Goal: Information Seeking & Learning: Learn about a topic

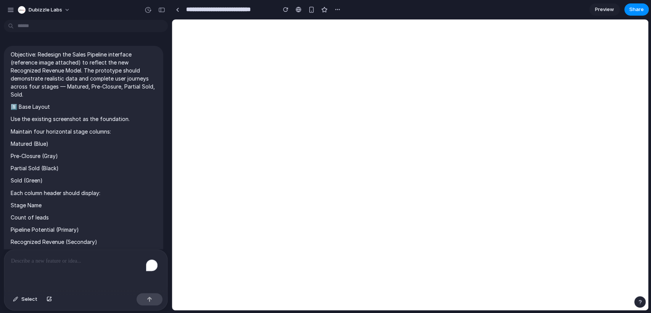
scroll to position [1547, 0]
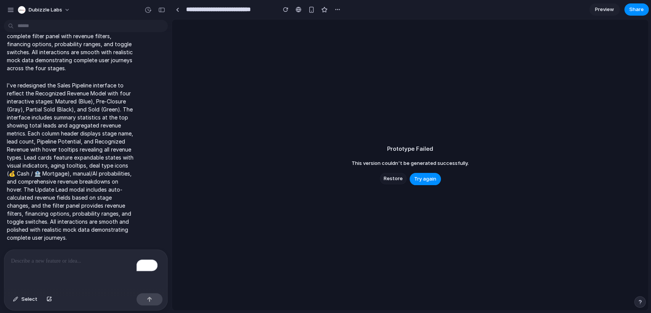
click at [394, 178] on span "Restore" at bounding box center [393, 179] width 19 height 8
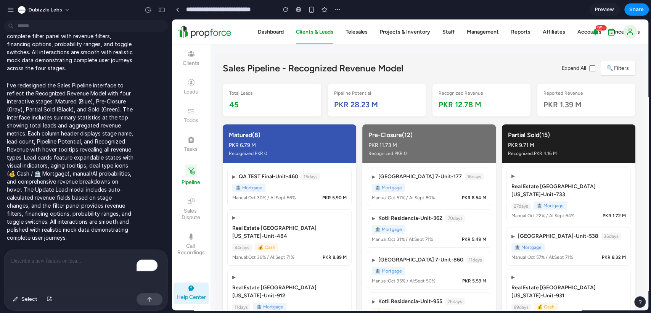
click at [607, 67] on button "🔍 Filters" at bounding box center [617, 68] width 35 height 15
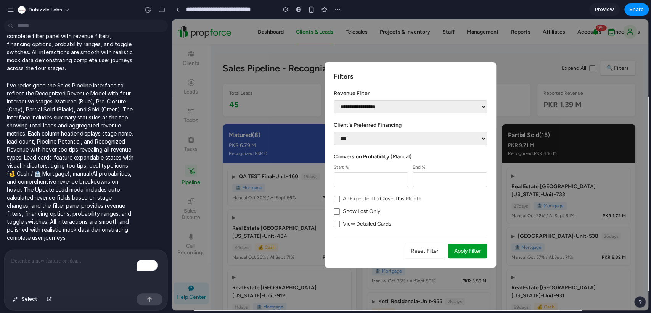
click at [360, 100] on select "**********" at bounding box center [410, 106] width 153 height 13
select select "**********"
click at [334, 100] on select "**********" at bounding box center [410, 106] width 153 height 13
click at [458, 249] on button "Apply Filter" at bounding box center [467, 250] width 39 height 15
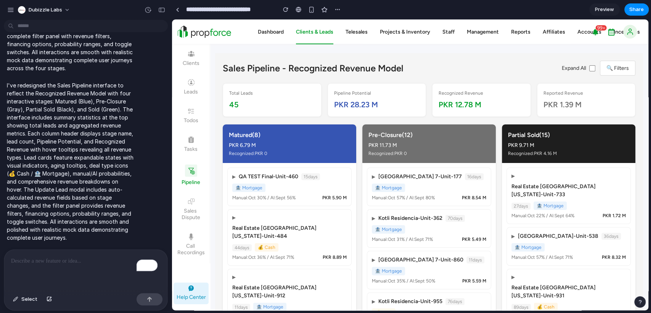
click at [626, 69] on button "🔍 Filters" at bounding box center [617, 68] width 35 height 15
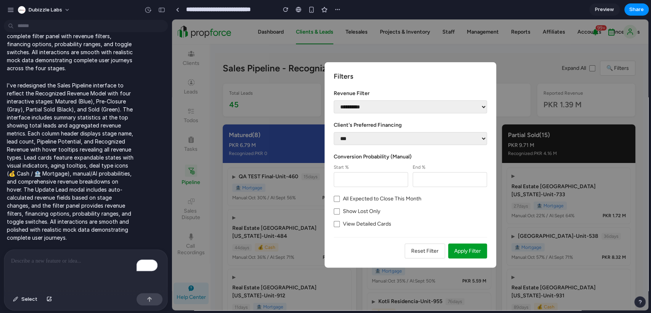
click at [446, 106] on select "**********" at bounding box center [410, 106] width 153 height 13
select select "**********"
click at [334, 100] on select "**********" at bounding box center [410, 106] width 153 height 13
click at [466, 253] on button "Apply Filter" at bounding box center [467, 250] width 39 height 15
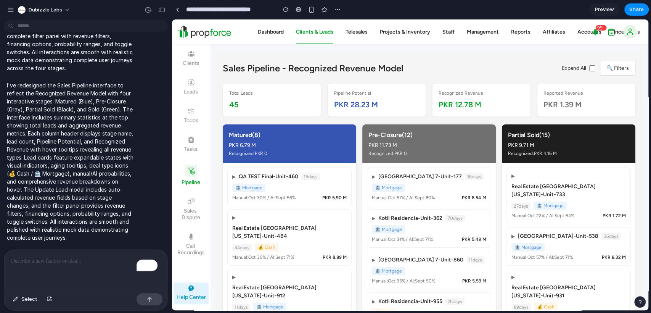
click at [615, 63] on button "🔍 Filters" at bounding box center [617, 68] width 35 height 15
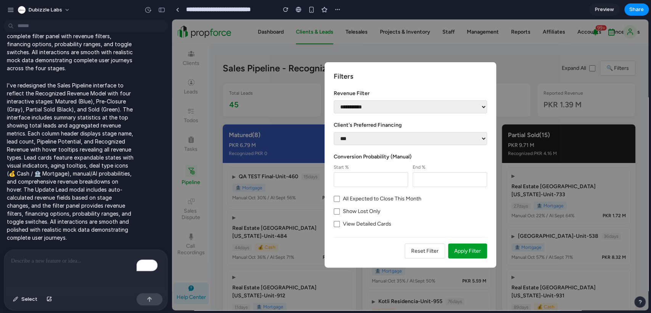
click at [361, 103] on select "**********" at bounding box center [410, 106] width 153 height 13
select select "********"
click at [334, 100] on select "**********" at bounding box center [410, 106] width 153 height 13
click at [461, 247] on button "Apply Filter" at bounding box center [467, 250] width 39 height 15
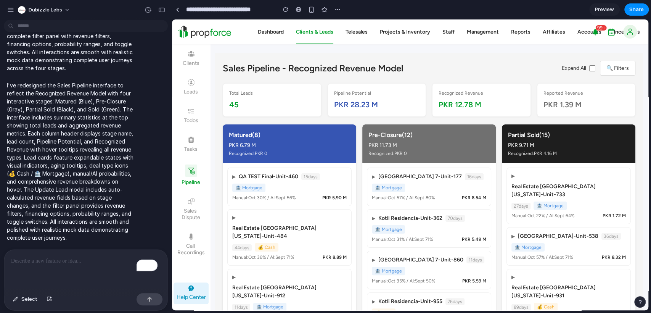
click at [608, 64] on button "🔍 Filters" at bounding box center [617, 68] width 35 height 15
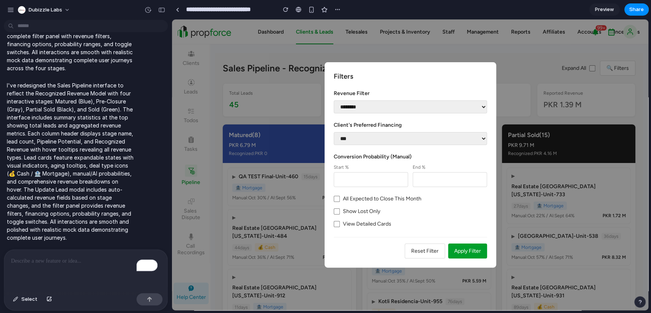
click at [360, 101] on select "**********" at bounding box center [410, 106] width 153 height 13
select select "**********"
click at [334, 100] on select "**********" at bounding box center [410, 106] width 153 height 13
click at [473, 251] on button "Apply Filter" at bounding box center [467, 250] width 39 height 15
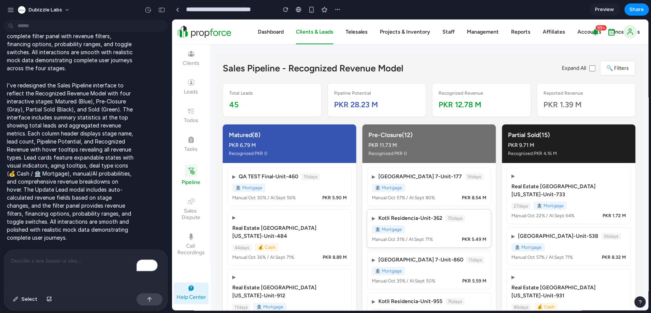
click at [603, 66] on button "🔍 Filters" at bounding box center [617, 68] width 35 height 15
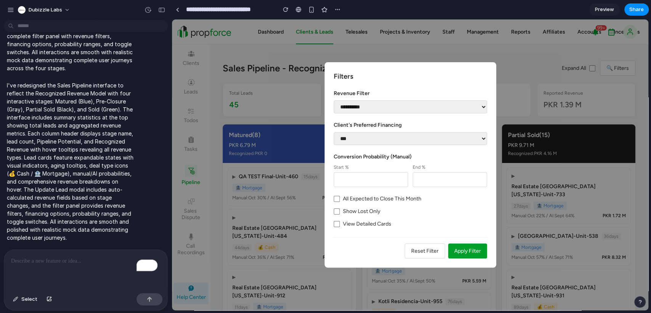
click at [361, 102] on select "**********" at bounding box center [410, 106] width 153 height 13
select select "**********"
click at [334, 100] on select "**********" at bounding box center [410, 106] width 153 height 13
click at [458, 243] on button "Apply Filter" at bounding box center [467, 250] width 39 height 15
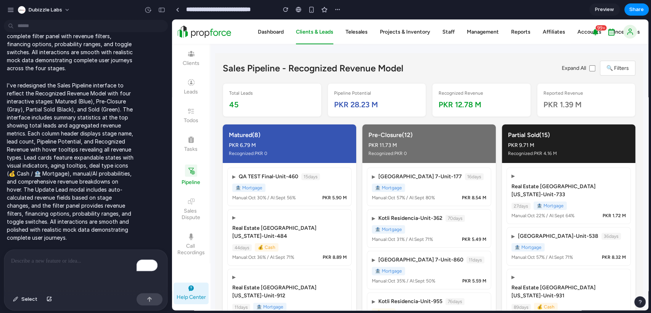
click at [474, 104] on div "PKR 12.78 M" at bounding box center [481, 104] width 86 height 11
click at [306, 104] on div "45" at bounding box center [272, 104] width 86 height 11
drag, startPoint x: 251, startPoint y: 104, endPoint x: 355, endPoint y: 108, distance: 104.2
click at [253, 104] on div "45" at bounding box center [272, 104] width 86 height 11
click at [539, 109] on div "Reported Revenue PKR 1.39 M" at bounding box center [586, 100] width 99 height 34
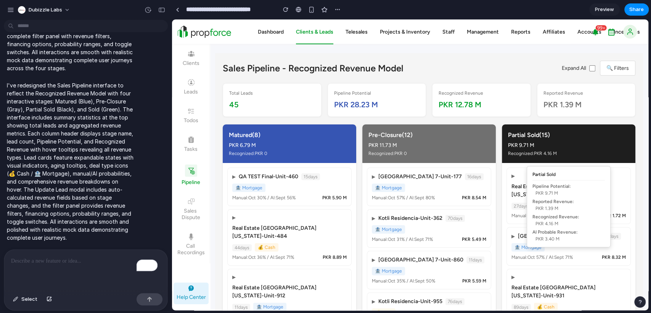
click at [530, 188] on div "Partial Sold Pipeline Potential: PKR 9.71 M Reported Revenue: PKR 1.39 M Recogn…" at bounding box center [569, 206] width 84 height 81
click at [453, 188] on div "▶ Bahria Heights 7 - Unit-177 16 days 🏦 Mortgage" at bounding box center [429, 181] width 114 height 19
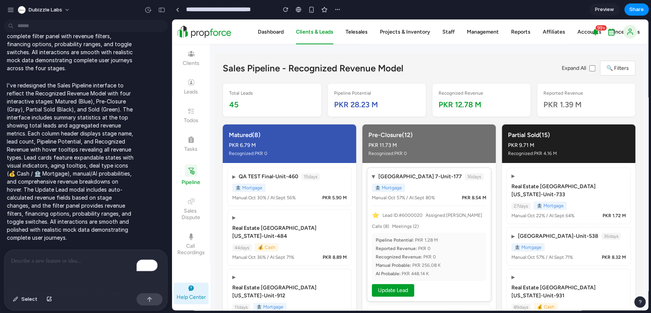
click at [416, 239] on div "Pipeline Potential: PKR 1.28 M" at bounding box center [429, 239] width 107 height 7
click at [628, 68] on button "🔍 Filters" at bounding box center [617, 68] width 35 height 15
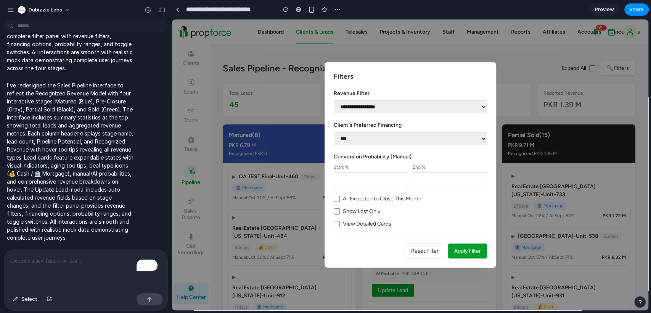
click at [406, 106] on select "**********" at bounding box center [410, 106] width 153 height 13
select select "********"
click at [334, 100] on select "**********" at bounding box center [410, 106] width 153 height 13
click at [463, 249] on button "Apply Filter" at bounding box center [467, 250] width 39 height 15
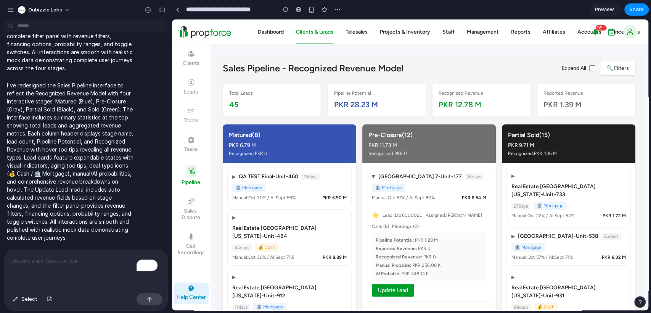
click at [607, 69] on button "🔍 Filters" at bounding box center [617, 68] width 35 height 15
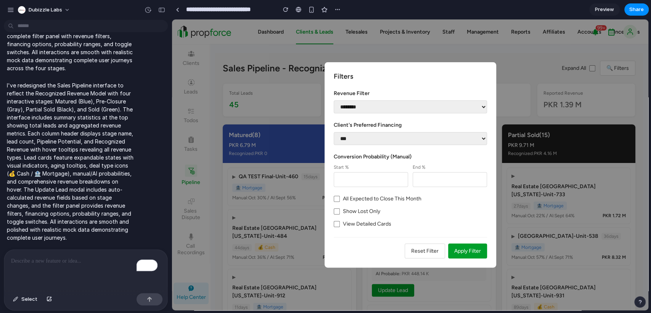
drag, startPoint x: 414, startPoint y: 104, endPoint x: 413, endPoint y: 109, distance: 4.6
click at [414, 104] on select "**********" at bounding box center [410, 106] width 153 height 13
select select "**********"
click at [334, 100] on select "**********" at bounding box center [410, 106] width 153 height 13
click at [467, 246] on button "Apply Filter" at bounding box center [467, 250] width 39 height 15
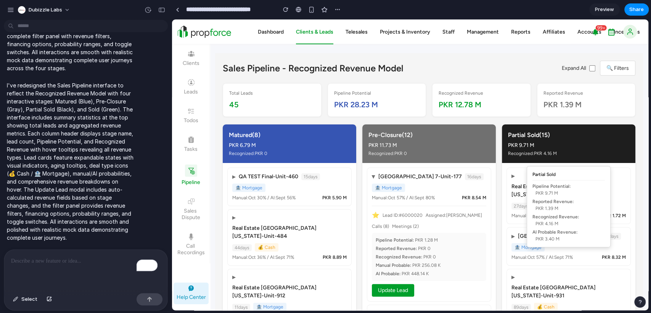
click at [541, 155] on div "Recognized: PKR 4.16 M" at bounding box center [532, 153] width 49 height 7
click at [490, 69] on div "Sales Pipeline - Recognized Revenue Model Expand All 🔍 Filters" at bounding box center [429, 68] width 413 height 15
click at [389, 223] on span "Calls ( 8 )" at bounding box center [380, 226] width 17 height 7
click at [479, 200] on div "PKR 8.54 M" at bounding box center [474, 197] width 24 height 7
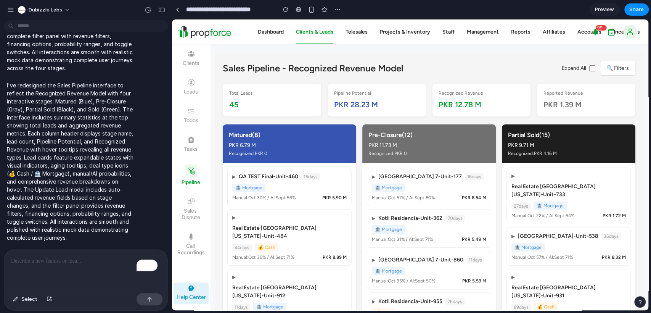
click at [111, 261] on p "To enrich screen reader interactions, please activate Accessibility in Grammarl…" at bounding box center [85, 260] width 149 height 9
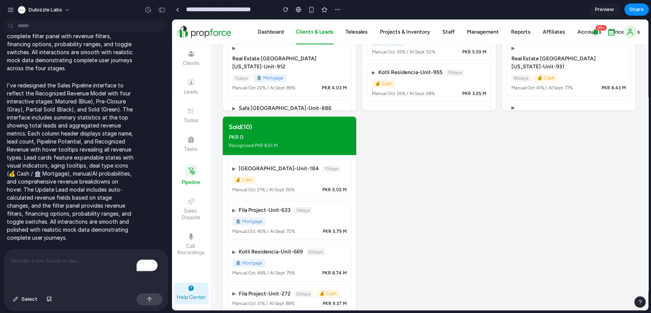
scroll to position [230, 0]
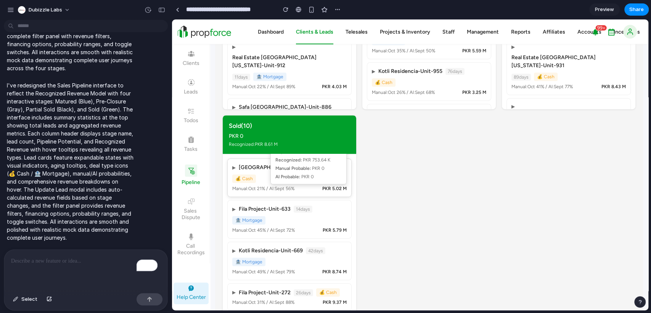
drag, startPoint x: 404, startPoint y: 177, endPoint x: 336, endPoint y: 187, distance: 69.1
click at [336, 187] on div "Matured ( 8 ) PKR 6.79 M Recognized: PKR 0 ▶ QA TEST Final - Unit-460 15 days 🏦…" at bounding box center [429, 111] width 413 height 435
click at [391, 187] on div "Matured ( 8 ) PKR 6.79 M Recognized: PKR 0 ▶ QA TEST Final - Unit-460 15 days 🏦…" at bounding box center [429, 111] width 413 height 435
click at [431, 182] on div "Matured ( 8 ) PKR 6.79 M Recognized: PKR 0 ▶ QA TEST Final - Unit-460 15 days 🏦…" at bounding box center [429, 111] width 413 height 435
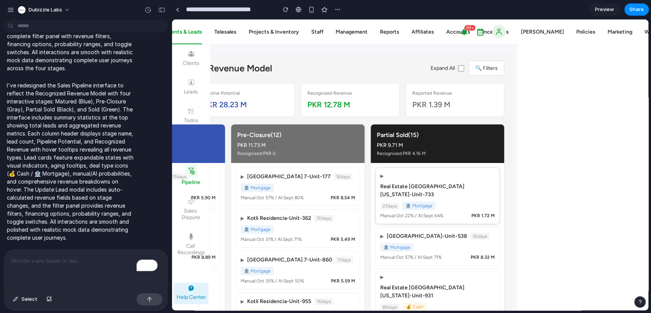
scroll to position [0, 0]
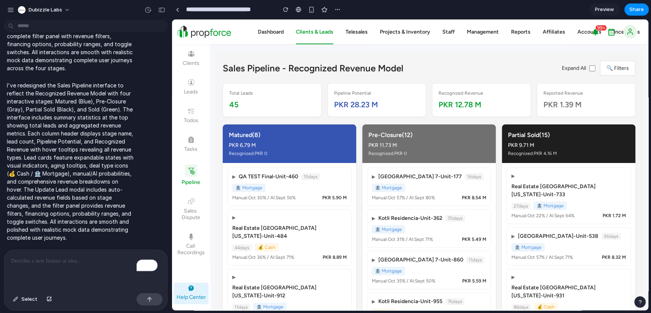
click at [568, 105] on div "PKR 1.39 M" at bounding box center [586, 104] width 86 height 11
click at [31, 300] on span "Select" at bounding box center [29, 299] width 16 height 8
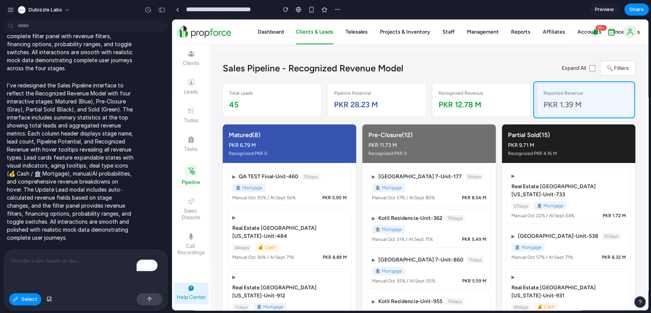
drag, startPoint x: 289, startPoint y: 84, endPoint x: 570, endPoint y: 84, distance: 280.6
click at [570, 84] on div at bounding box center [410, 164] width 476 height 291
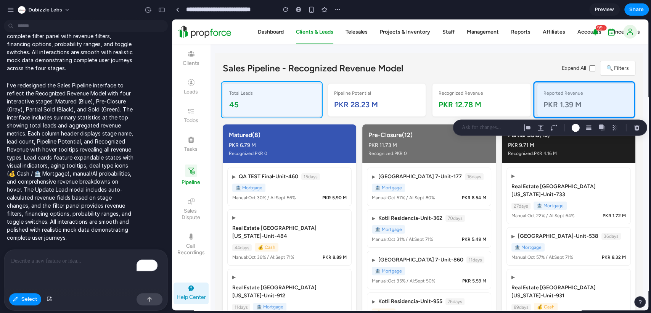
click at [298, 84] on div at bounding box center [410, 164] width 476 height 291
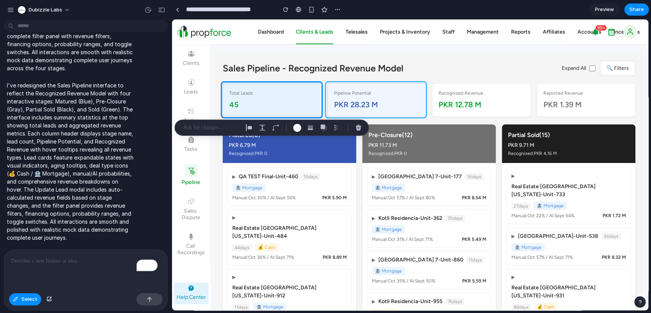
click at [367, 84] on div at bounding box center [410, 164] width 476 height 291
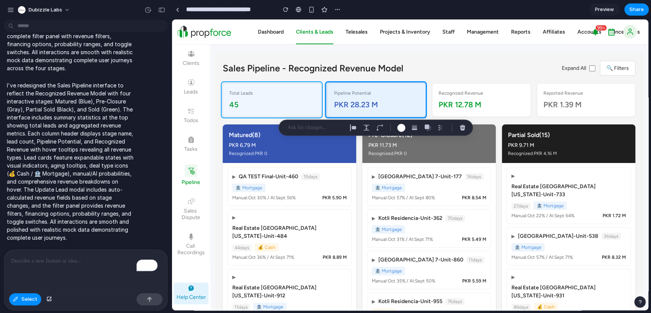
click at [318, 86] on div at bounding box center [410, 164] width 476 height 291
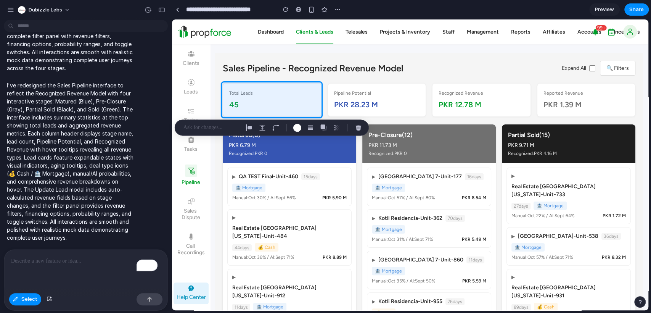
click at [213, 128] on p at bounding box center [211, 127] width 56 height 9
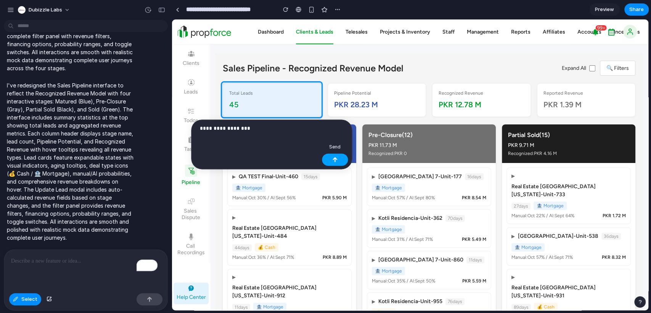
click at [338, 158] on button "button" at bounding box center [335, 159] width 26 height 12
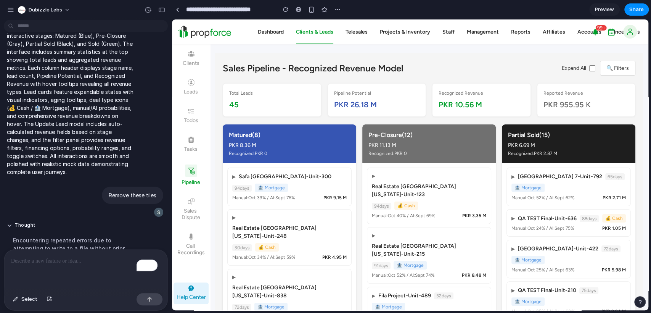
scroll to position [1773, 0]
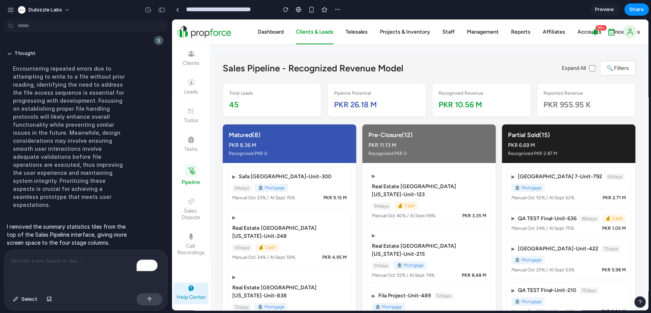
click at [244, 103] on div "45" at bounding box center [272, 104] width 86 height 11
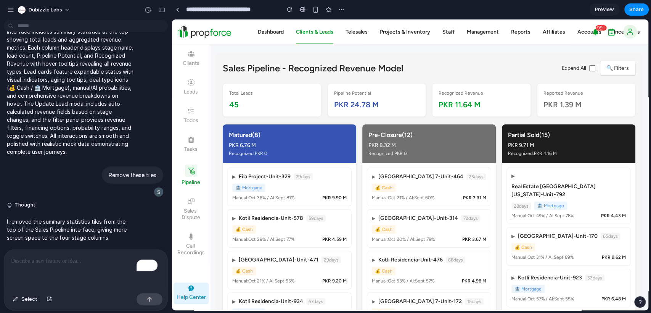
click at [246, 96] on div "Total Leads 45" at bounding box center [272, 100] width 99 height 34
click at [233, 108] on div "45" at bounding box center [272, 104] width 86 height 11
click at [293, 106] on div "45" at bounding box center [272, 104] width 86 height 11
drag, startPoint x: 492, startPoint y: 96, endPoint x: 524, endPoint y: 99, distance: 31.4
click at [493, 96] on div "Recognized Revenue" at bounding box center [481, 93] width 86 height 7
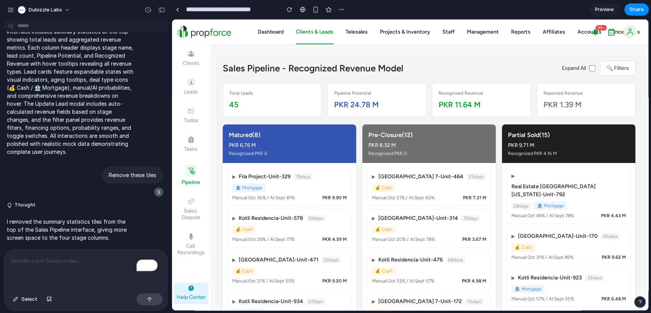
click at [577, 99] on div "PKR 1.39 M" at bounding box center [586, 104] width 86 height 11
click at [244, 101] on div "45" at bounding box center [272, 104] width 86 height 11
click at [27, 300] on span "Select" at bounding box center [29, 299] width 16 height 8
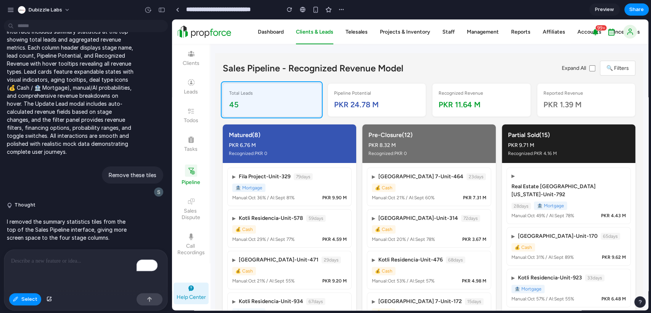
click at [261, 85] on div at bounding box center [410, 164] width 476 height 291
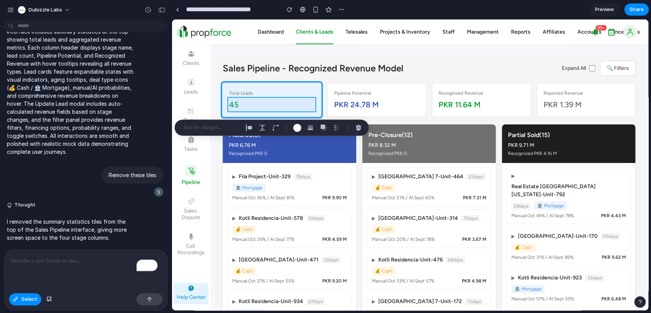
drag, startPoint x: 235, startPoint y: 94, endPoint x: 235, endPoint y: 106, distance: 12.6
click at [235, 106] on div at bounding box center [410, 164] width 476 height 291
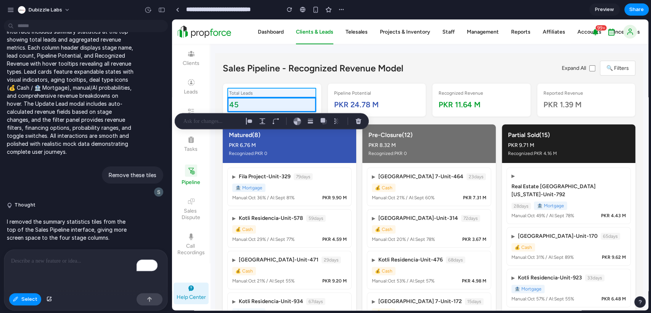
click at [235, 91] on div at bounding box center [410, 164] width 476 height 291
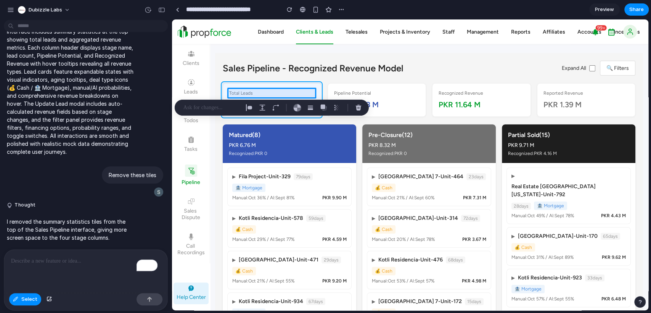
click at [241, 85] on div at bounding box center [410, 164] width 476 height 291
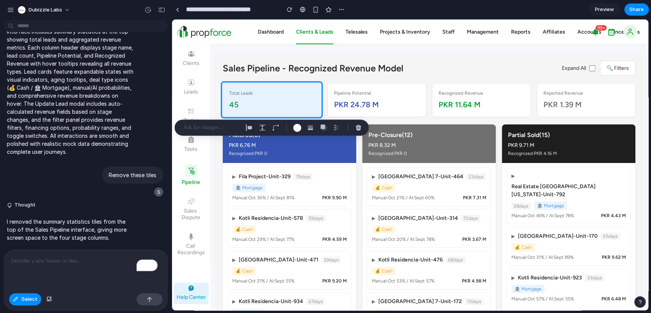
click at [213, 128] on p at bounding box center [211, 127] width 56 height 9
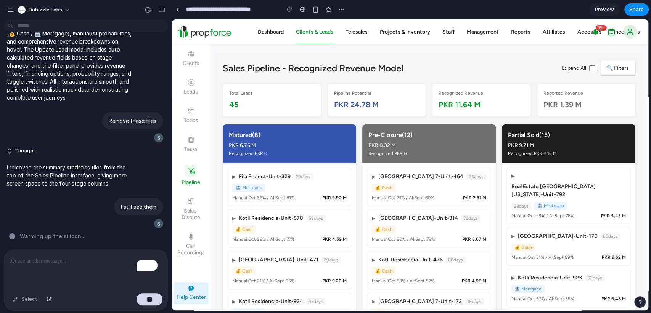
click at [629, 29] on icon "button" at bounding box center [630, 32] width 8 height 8
click at [581, 34] on link "Accounts" at bounding box center [589, 32] width 24 height 6
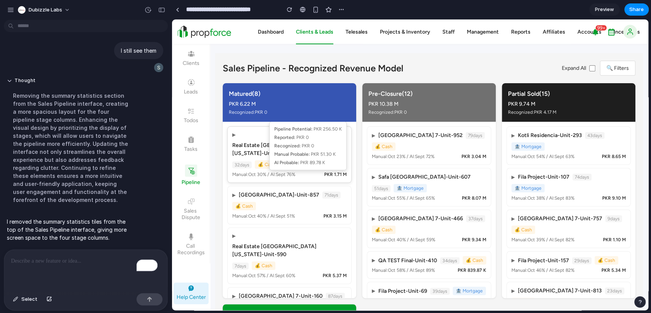
click at [333, 171] on div "PKR 1.71 M" at bounding box center [335, 174] width 22 height 7
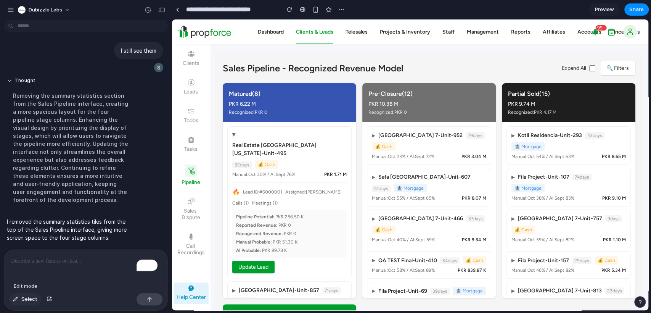
click at [19, 300] on button "Select" at bounding box center [25, 299] width 32 height 12
click at [330, 153] on div at bounding box center [410, 164] width 476 height 291
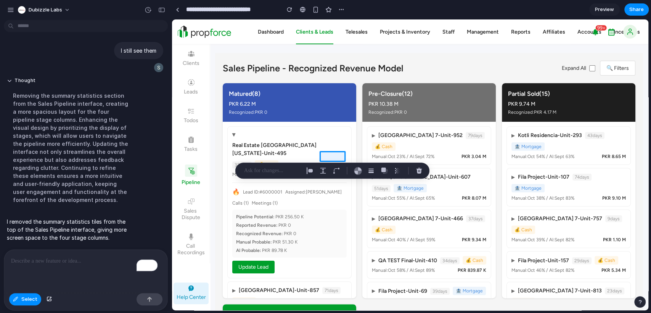
click at [287, 168] on p at bounding box center [272, 170] width 56 height 9
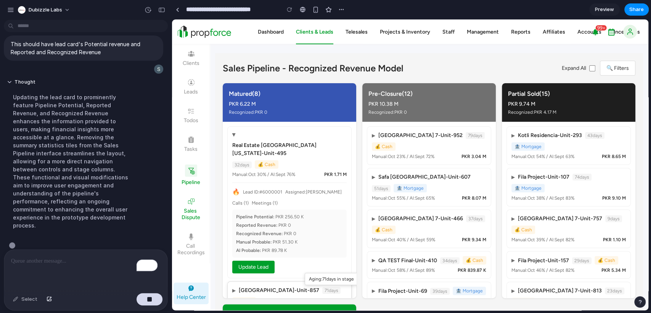
scroll to position [1936, 0]
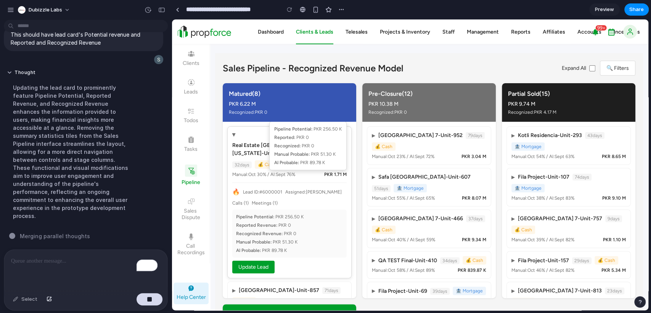
click at [334, 171] on div "PKR 1.71 M" at bounding box center [335, 174] width 22 height 7
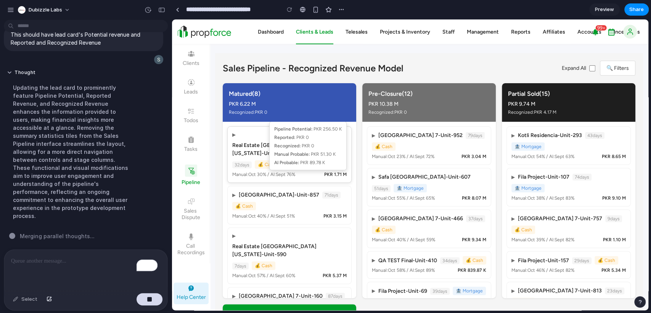
click at [334, 171] on div "PKR 1.71 M" at bounding box center [335, 174] width 22 height 7
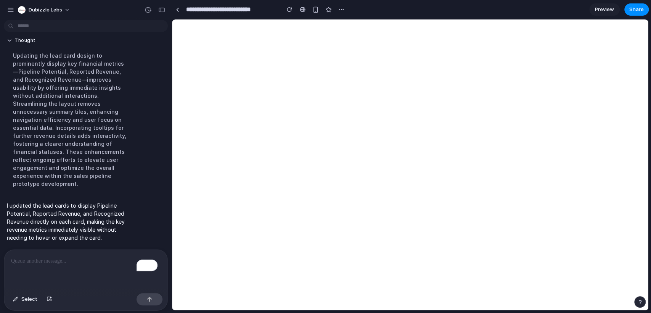
scroll to position [0, 0]
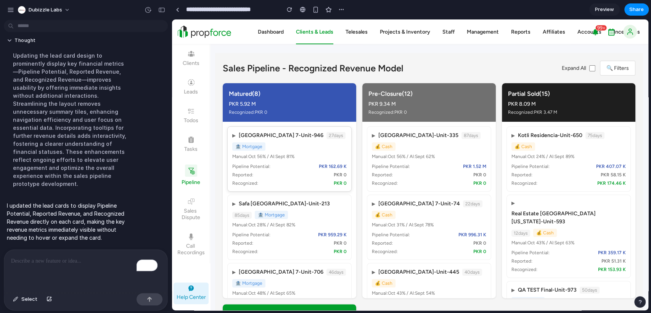
click at [327, 169] on span "PKR 162.69 K" at bounding box center [333, 166] width 28 height 7
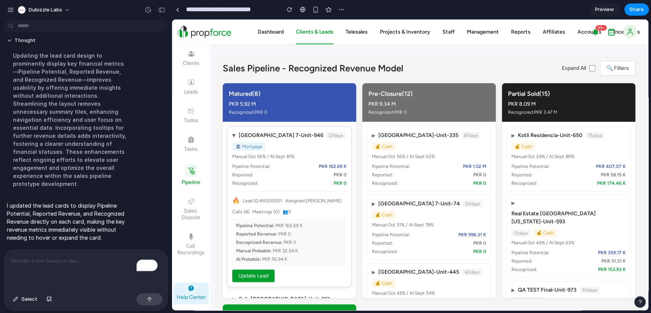
click at [327, 169] on span "PKR 162.69 K" at bounding box center [333, 166] width 28 height 7
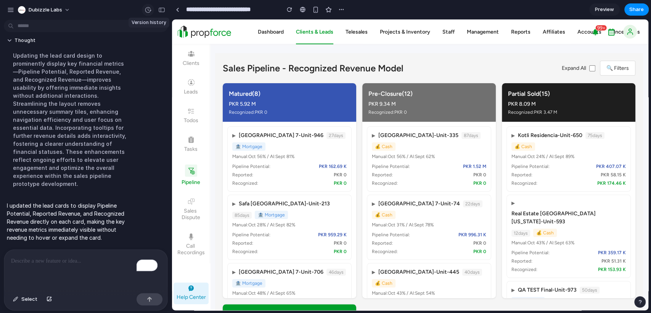
click at [145, 11] on div "button" at bounding box center [148, 9] width 7 height 7
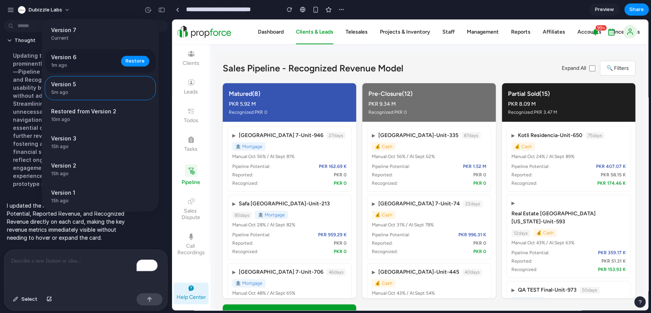
click at [98, 62] on span "1m ago" at bounding box center [83, 65] width 65 height 7
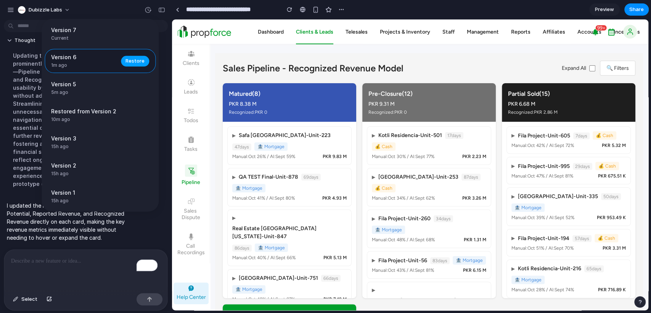
click at [125, 63] on span "Restore" at bounding box center [134, 61] width 19 height 8
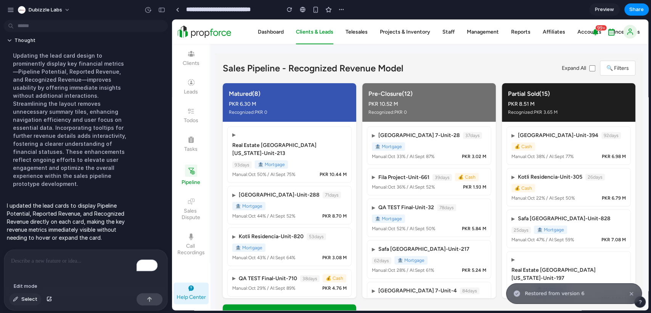
click at [15, 302] on button "Select" at bounding box center [25, 299] width 32 height 12
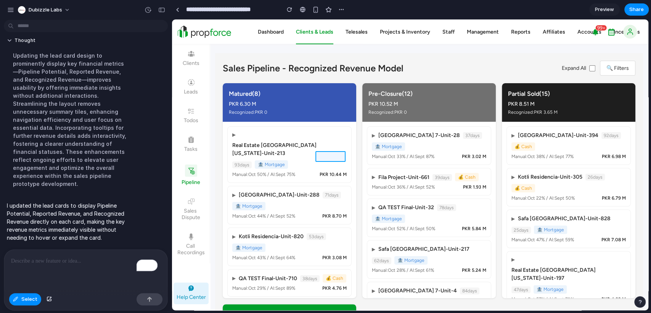
click at [331, 156] on div at bounding box center [410, 164] width 476 height 291
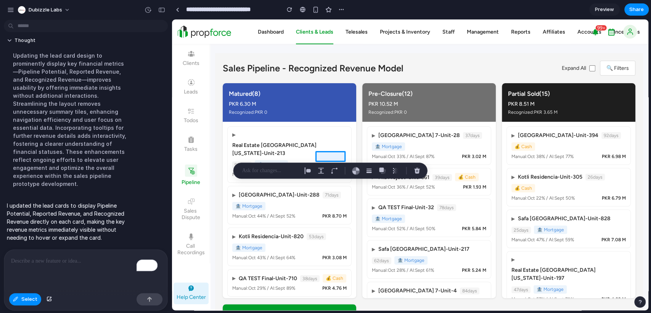
click at [276, 171] on p at bounding box center [270, 170] width 56 height 9
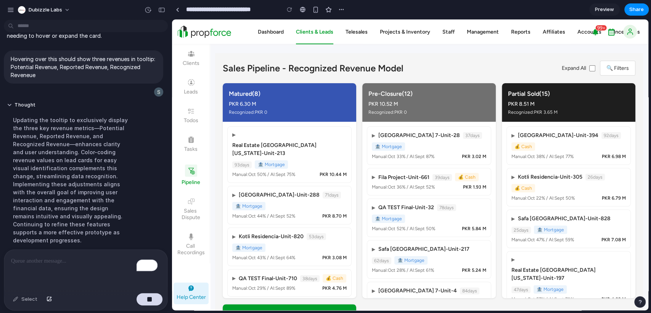
scroll to position [2046, 0]
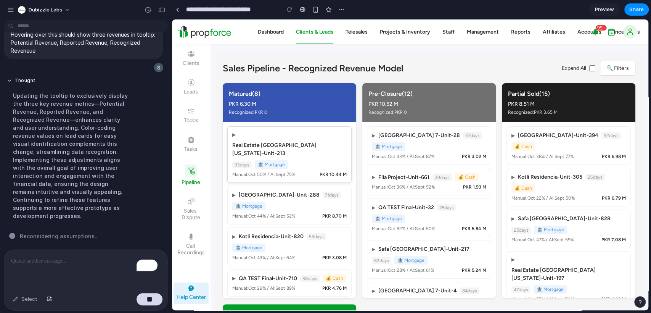
click at [234, 136] on span "▶" at bounding box center [233, 134] width 3 height 7
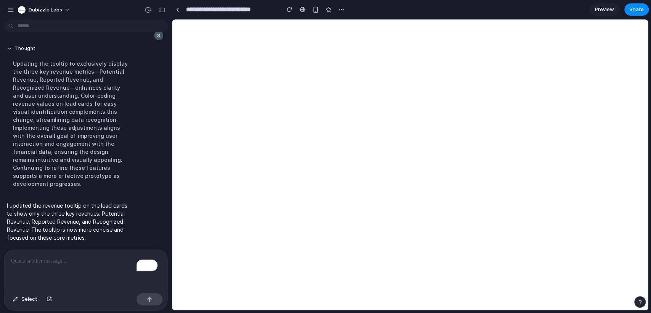
scroll to position [0, 0]
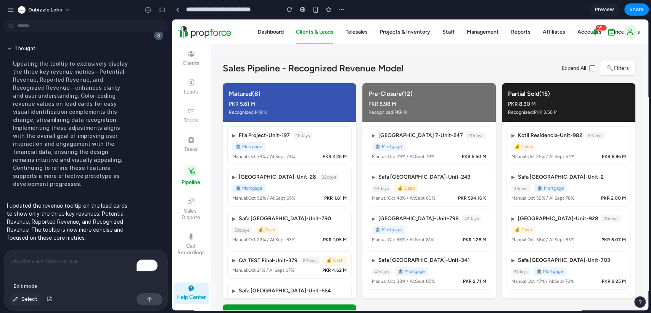
click at [22, 299] on span "Select" at bounding box center [29, 299] width 16 height 8
click at [261, 155] on div at bounding box center [410, 164] width 476 height 291
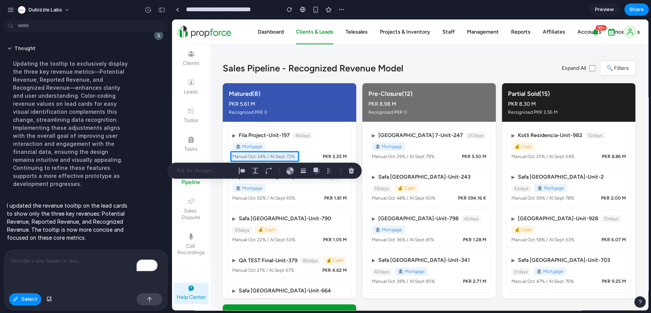
click at [216, 171] on p at bounding box center [204, 170] width 56 height 9
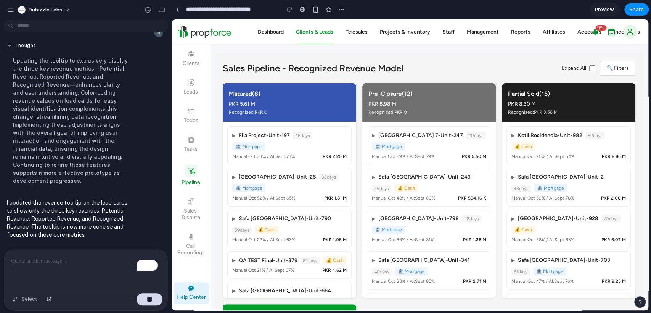
scroll to position [2140, 0]
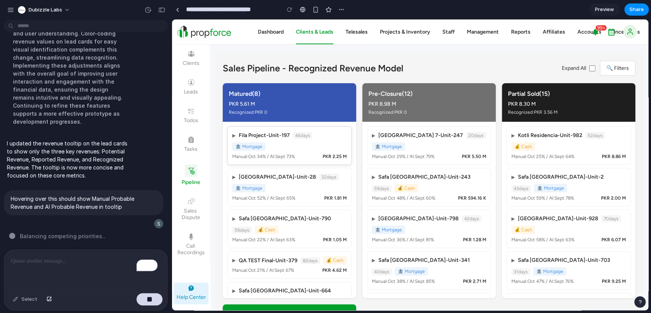
click at [278, 150] on div "▶ Fila Project - Unit-197 46 days 🏦 Mortgage" at bounding box center [289, 140] width 114 height 19
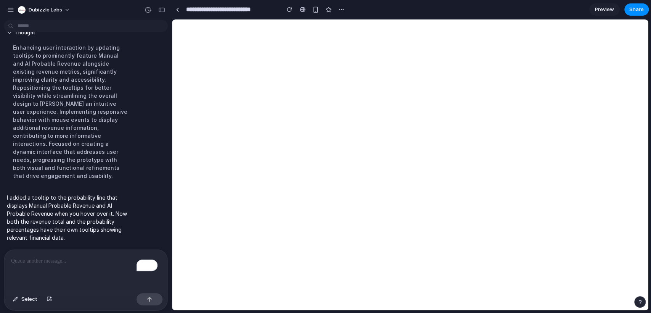
scroll to position [0, 0]
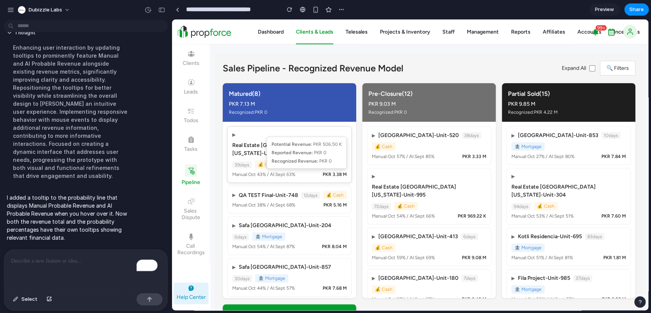
click at [327, 171] on div "PKR 3.38 M" at bounding box center [335, 174] width 24 height 7
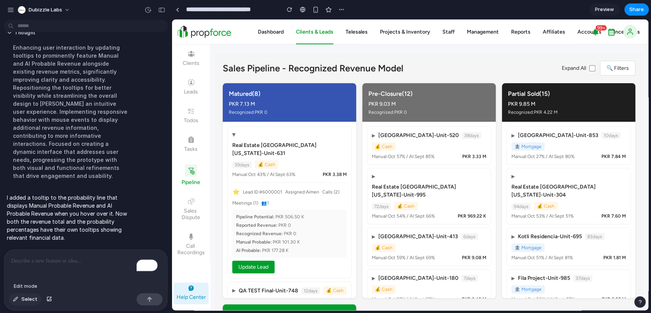
click at [18, 302] on button "Select" at bounding box center [25, 299] width 32 height 12
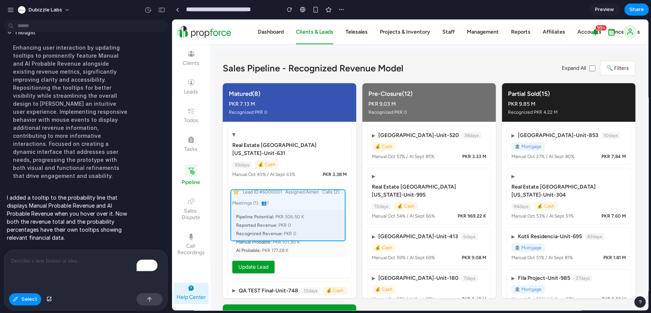
click at [273, 193] on div at bounding box center [410, 164] width 476 height 291
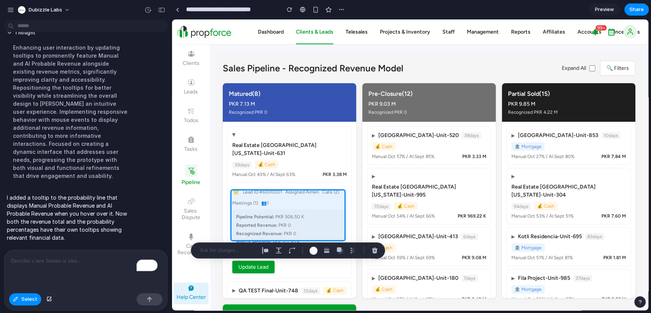
click at [238, 251] on p at bounding box center [227, 250] width 56 height 9
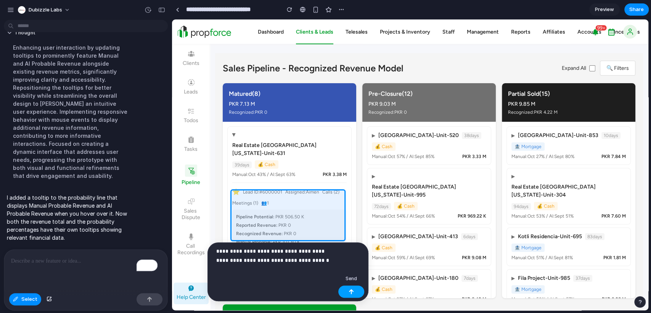
click at [357, 294] on button "button" at bounding box center [351, 291] width 26 height 12
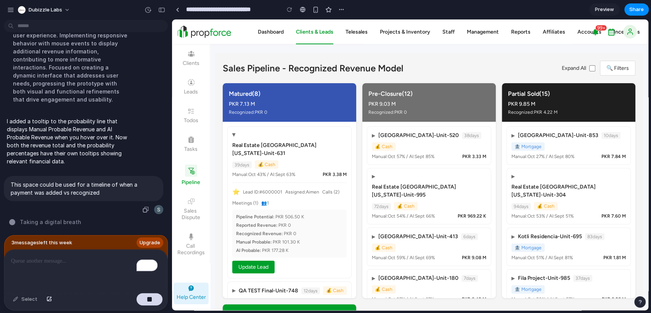
scroll to position [2280, 0]
click at [268, 260] on button "Update Lead" at bounding box center [253, 266] width 42 height 13
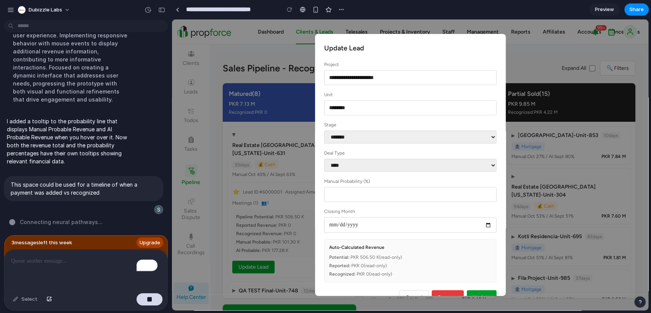
scroll to position [19, 0]
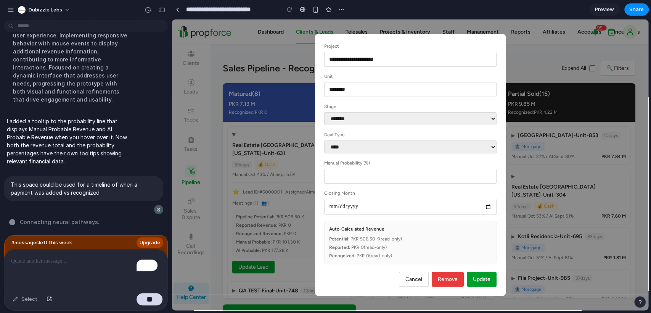
click at [410, 273] on button "Cancel" at bounding box center [414, 278] width 30 height 15
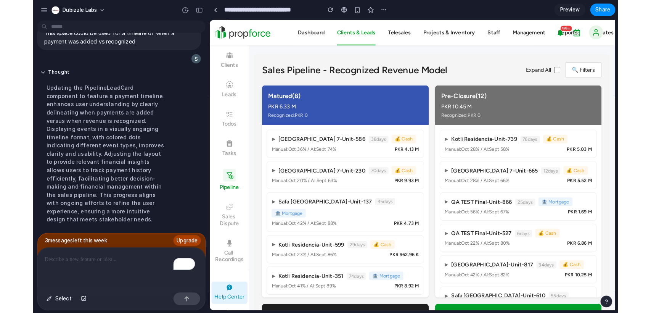
scroll to position [2281, 0]
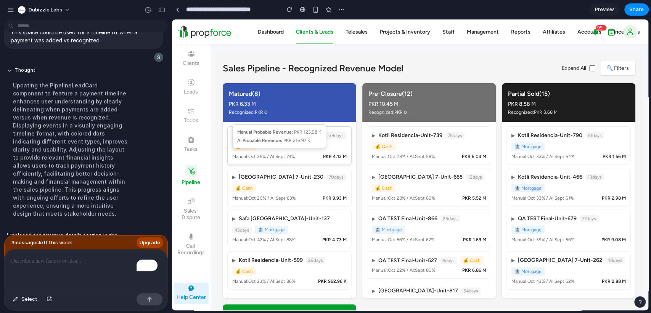
click at [289, 154] on div "Manual: Oct 36 % / AI: Sept 74 % Manual Probable Revenue: PKR 123.98 K AI Proba…" at bounding box center [263, 156] width 63 height 7
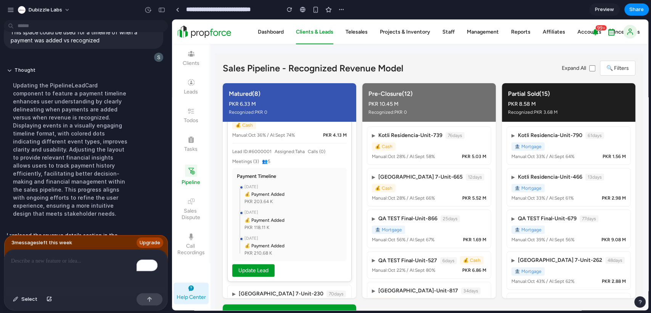
scroll to position [0, 0]
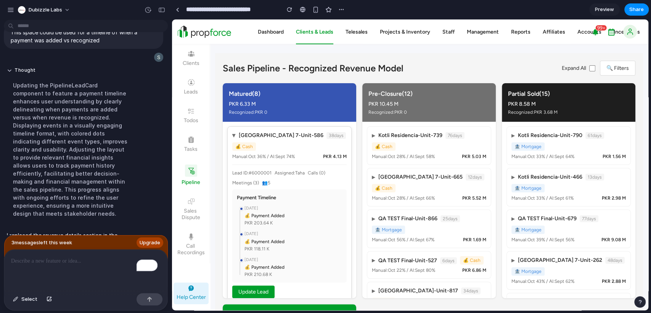
click at [292, 180] on div "Lead ID: #6000001 Assigned: Taha Calls ( 0 ) Meetings ( 3 ) 👥 5" at bounding box center [289, 177] width 114 height 17
click at [301, 156] on div "Manual: Oct 36 % / AI: Sept 74 % PKR 4.13 M" at bounding box center [289, 156] width 114 height 7
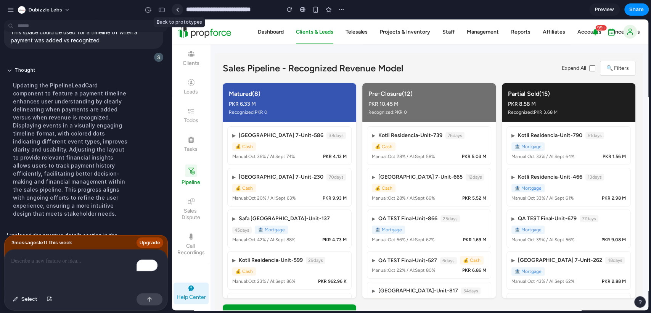
click at [174, 11] on link at bounding box center [177, 9] width 11 height 11
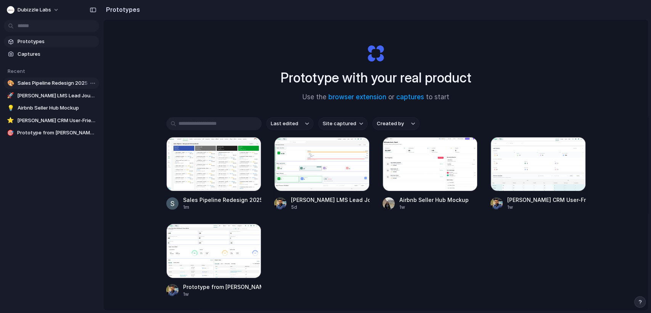
click at [62, 77] on link "🎨 Sales Pipeline Redesign 2025" at bounding box center [51, 82] width 95 height 11
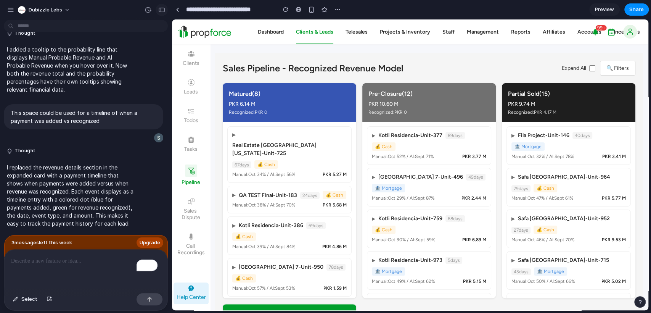
click at [157, 8] on button "button" at bounding box center [162, 10] width 12 height 12
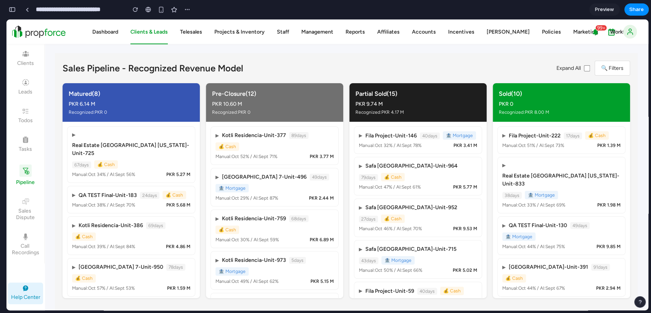
scroll to position [3973, 0]
click at [347, 69] on div "Sales Pipeline - Recognized Revenue Model Expand All 🔍 Filters" at bounding box center [346, 68] width 567 height 15
click at [312, 140] on div "▶ Kotli Residencia - Unit-377 89 days 💰 Cash" at bounding box center [274, 140] width 118 height 19
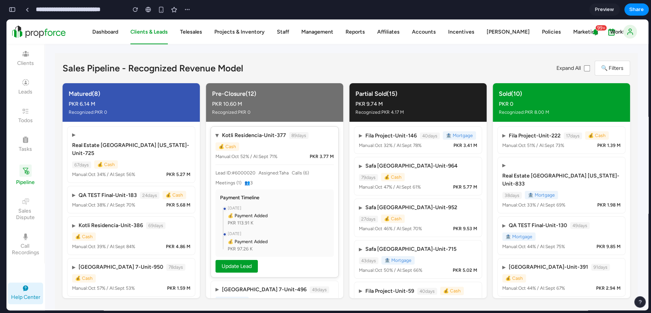
click at [312, 140] on div "▶ Kotli Residencia - Unit-377 89 days 💰 Cash" at bounding box center [274, 140] width 118 height 19
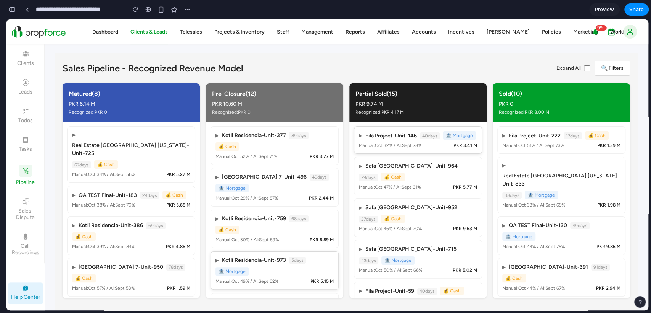
click at [462, 140] on div "▶ Fila Project - Unit-146 40 days 🏦 Mortgage" at bounding box center [418, 135] width 118 height 8
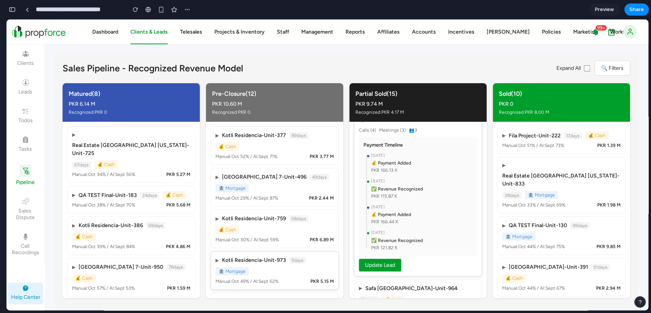
scroll to position [0, 0]
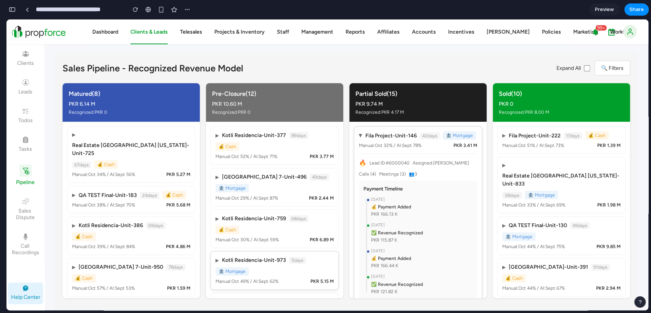
click at [446, 177] on div "🔥 Lead ID: #6000040 Assigned: [PERSON_NAME] ( 4 ) Meetings ( 3 ) 👥 3" at bounding box center [418, 167] width 118 height 19
click at [450, 163] on div "▶ Fila Project - Unit-146 40 days 🏦 Mortgage Manual: Oct 32 % / AI: Sept 78 % P…" at bounding box center [418, 223] width 128 height 194
